Goal: Task Accomplishment & Management: Use online tool/utility

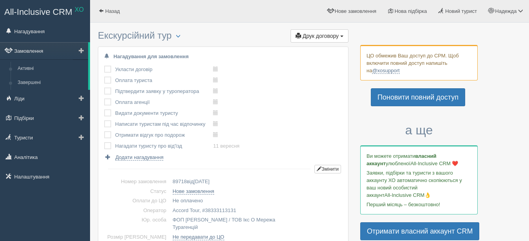
click at [41, 52] on link "Замовлення" at bounding box center [44, 50] width 88 height 17
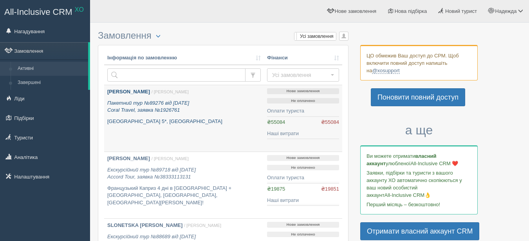
click at [146, 91] on b "DOLYNSKA HALYNA" at bounding box center [128, 92] width 43 height 6
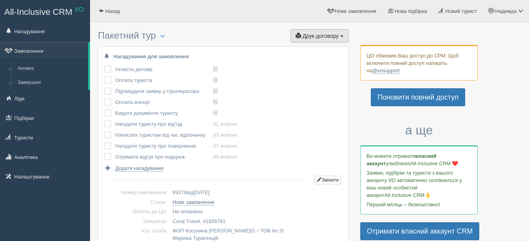
click at [321, 35] on span "Друк договору" at bounding box center [320, 36] width 36 height 6
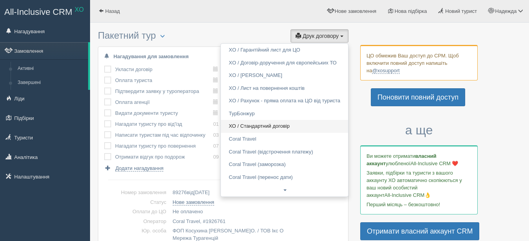
click at [283, 127] on link "ХО / Стандартний договір" at bounding box center [284, 126] width 127 height 13
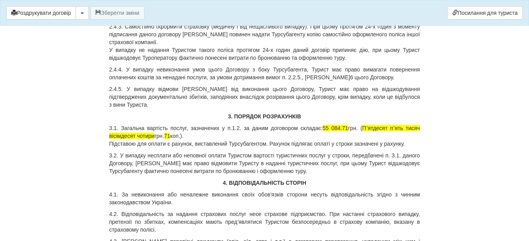
scroll to position [1096, 0]
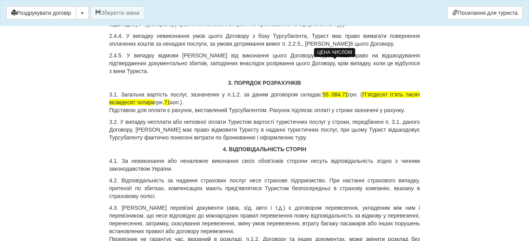
click at [340, 92] on span "55 084.71" at bounding box center [334, 95] width 25 height 6
click at [347, 92] on span "55 470.71" at bounding box center [334, 95] width 25 height 6
click at [155, 91] on p "3.1. Загальна вартість послуг, зазначених у п.1.2. за даним договором складає: …" at bounding box center [264, 102] width 311 height 23
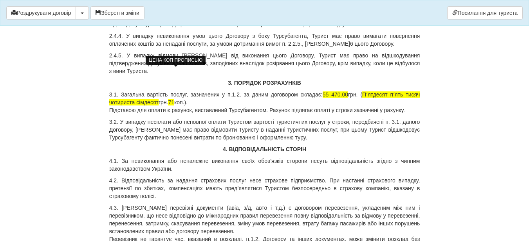
click at [174, 99] on span "71" at bounding box center [171, 102] width 6 height 6
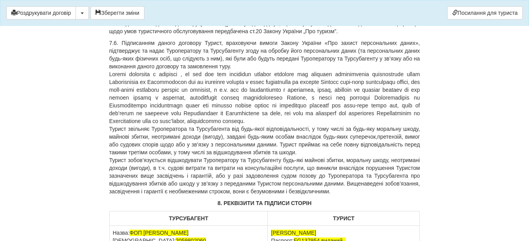
scroll to position [2312, 0]
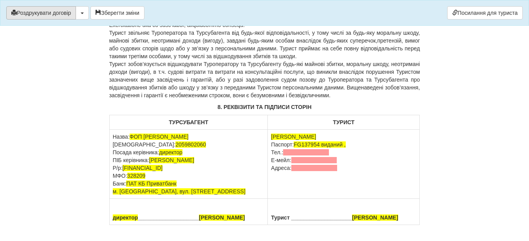
click at [52, 13] on button "Роздрукувати договір" at bounding box center [41, 12] width 70 height 13
drag, startPoint x: 275, startPoint y: 153, endPoint x: 134, endPoint y: 154, distance: 140.9
click at [275, 153] on td "DOLYNSKA HALYNA Паспорт: FG137954 виданий , Тел.: Е-мейл: Адреса:" at bounding box center [344, 164] width 152 height 69
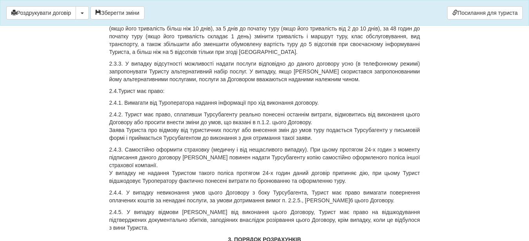
scroll to position [942, 0]
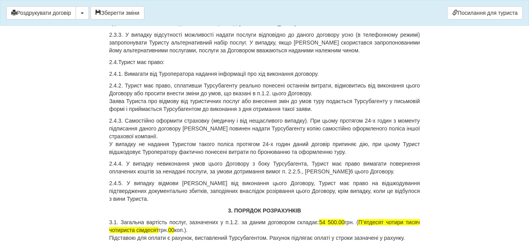
scroll to position [981, 0]
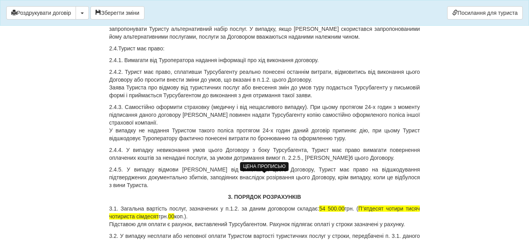
click at [158, 206] on span "Пʼятдесят чотири тисяч чотириста сімдесят" at bounding box center [264, 213] width 311 height 14
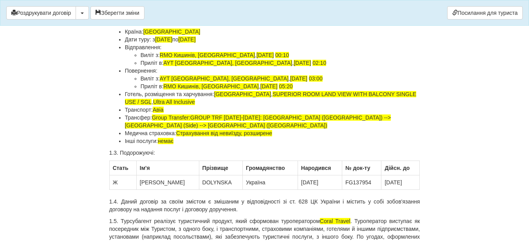
scroll to position [42, 0]
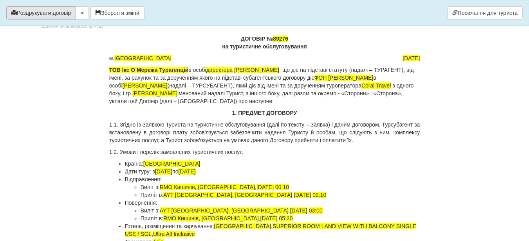
click at [40, 13] on button "Роздрукувати договір" at bounding box center [41, 12] width 70 height 13
click at [56, 11] on button "Роздрукувати договір" at bounding box center [41, 12] width 70 height 13
click at [33, 13] on button "Роздрукувати договір" at bounding box center [41, 12] width 70 height 13
click at [38, 12] on button "Роздрукувати договір" at bounding box center [41, 12] width 70 height 13
click at [41, 16] on button "Роздрукувати договір" at bounding box center [41, 12] width 70 height 13
